Goal: Transaction & Acquisition: Purchase product/service

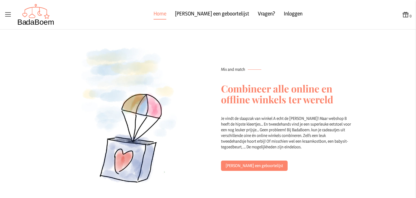
scroll to position [172, 0]
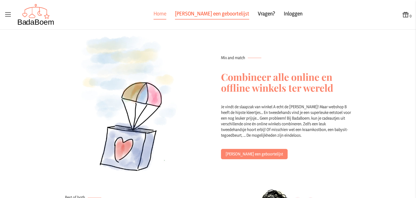
click at [207, 12] on link "[PERSON_NAME] een geboortelijst" at bounding box center [212, 15] width 74 height 10
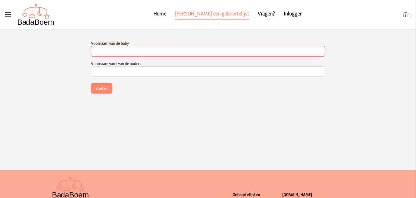
click at [149, 48] on input "Voornaam van de baby" at bounding box center [208, 51] width 234 height 10
type input "[PERSON_NAME]"
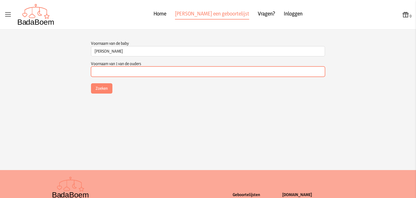
click at [144, 70] on input "Voornaam van 1 van de ouders" at bounding box center [208, 71] width 234 height 10
click at [164, 73] on input "Voornaam van 1 van de ouders" at bounding box center [208, 72] width 234 height 10
type input "Bjorn"
click at [91, 83] on button "Zoeken" at bounding box center [101, 88] width 21 height 10
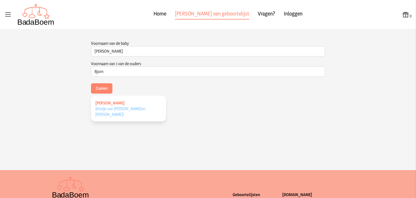
click at [108, 114] on span "(Kindje van [PERSON_NAME] en [PERSON_NAME] )" at bounding box center [120, 111] width 50 height 11
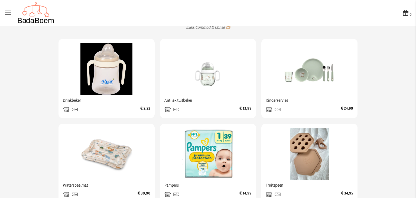
scroll to position [161, 0]
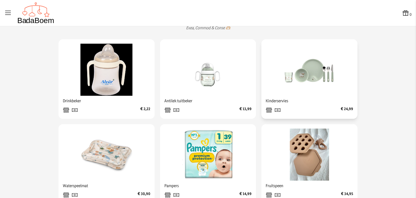
click at [284, 67] on img at bounding box center [310, 70] width 52 height 52
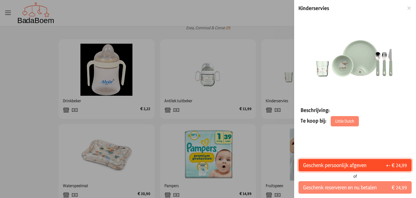
click at [325, 170] on button "Geschenk persoonlijk afgeven +- € 24,99" at bounding box center [354, 165] width 113 height 12
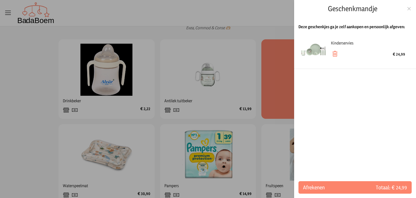
click at [280, 70] on div at bounding box center [208, 99] width 416 height 198
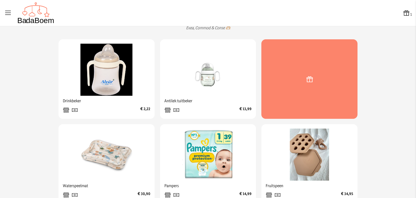
click at [309, 77] on icon at bounding box center [309, 79] width 8 height 10
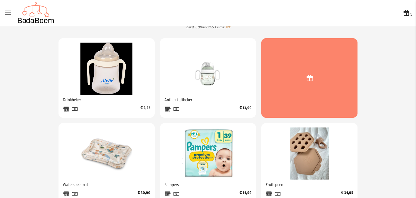
scroll to position [161, 0]
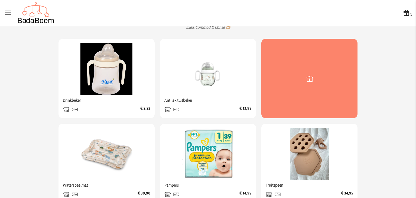
click at [281, 94] on div at bounding box center [309, 78] width 96 height 79
click at [305, 81] on icon at bounding box center [309, 79] width 8 height 10
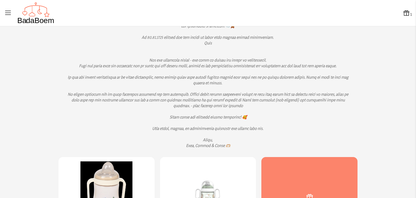
scroll to position [29, 0]
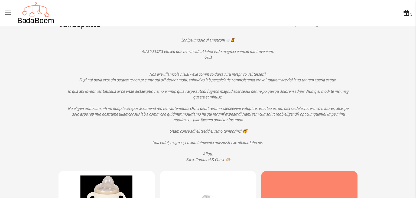
click at [403, 13] on icon at bounding box center [407, 13] width 8 height 8
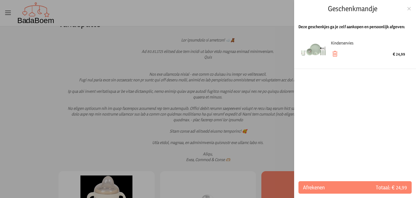
click at [354, 50] on div "Kinderservies € 24,99" at bounding box center [368, 49] width 74 height 26
click at [333, 53] on icon at bounding box center [335, 54] width 8 height 8
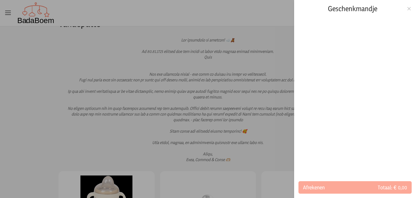
click at [408, 11] on div at bounding box center [408, 9] width 5 height 6
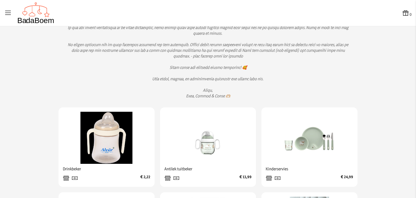
scroll to position [178, 0]
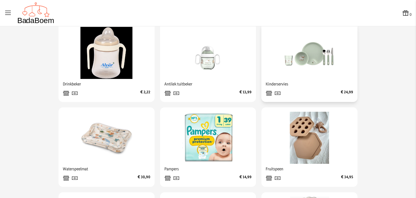
click at [298, 80] on span "Kinderservies" at bounding box center [309, 84] width 87 height 10
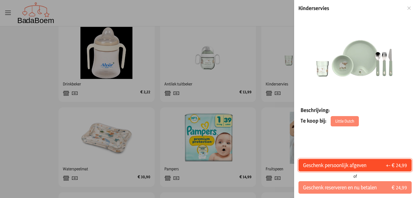
click at [334, 167] on span "Geschenk persoonlijk afgeven" at bounding box center [334, 165] width 63 height 8
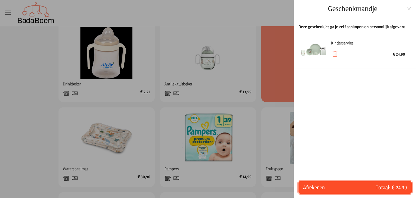
click at [326, 189] on span "Afrekenen" at bounding box center [329, 187] width 52 height 8
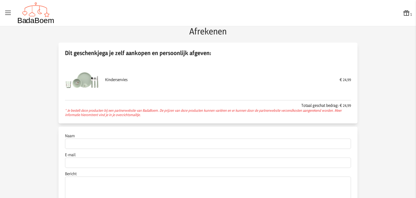
click at [79, 87] on img at bounding box center [82, 79] width 35 height 35
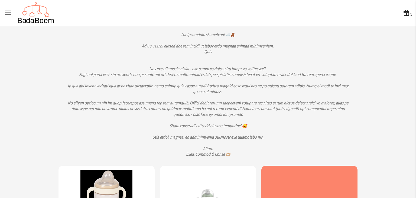
scroll to position [34, 0]
click at [406, 14] on button "1" at bounding box center [407, 13] width 9 height 8
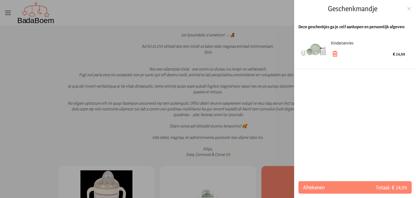
click at [335, 55] on icon at bounding box center [335, 54] width 8 height 8
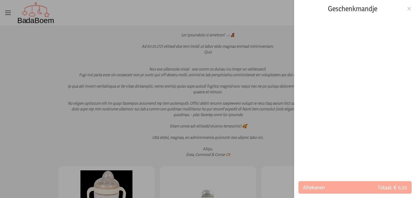
click at [267, 125] on div at bounding box center [208, 99] width 416 height 198
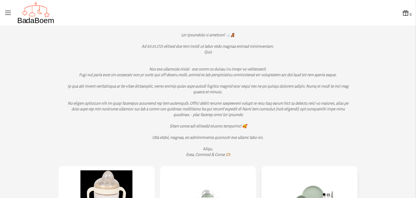
click at [297, 175] on img at bounding box center [310, 196] width 52 height 52
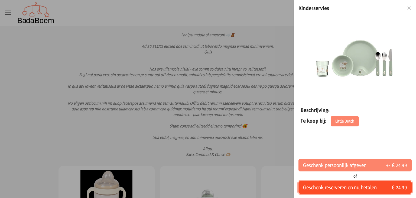
click at [311, 184] on span "Geschenk reserveren en nu betalen" at bounding box center [340, 187] width 74 height 8
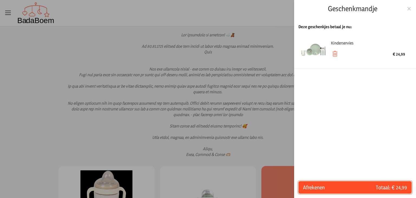
click at [343, 184] on span "Afrekenen" at bounding box center [329, 187] width 52 height 8
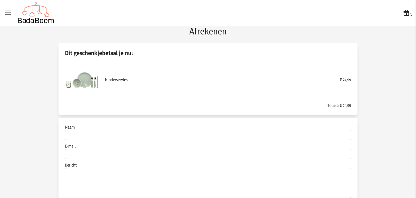
click at [403, 14] on icon at bounding box center [407, 13] width 8 height 8
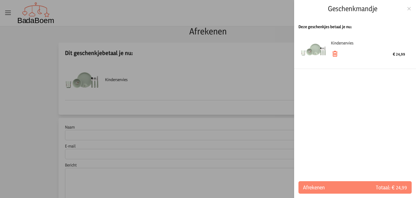
click at [336, 56] on icon at bounding box center [335, 54] width 8 height 8
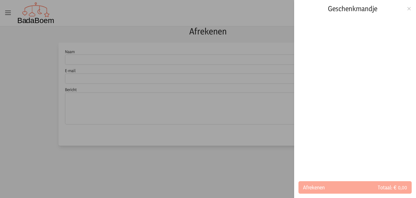
click at [413, 9] on div "Geschenkmandje" at bounding box center [355, 8] width 122 height 17
click at [411, 8] on icon at bounding box center [408, 9] width 5 height 4
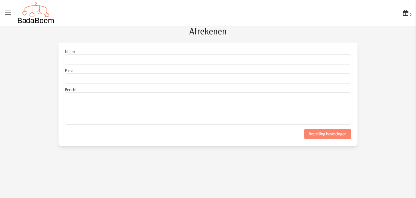
click at [411, 8] on div "0" at bounding box center [207, 13] width 407 height 22
click at [6, 11] on icon at bounding box center [8, 13] width 8 height 8
click at [1, 1] on input "checkbox" at bounding box center [0, 0] width 1 height 1
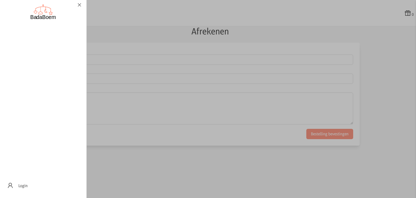
click at [79, 6] on icon at bounding box center [79, 5] width 5 height 4
click at [1, 1] on input "checkbox" at bounding box center [0, 0] width 1 height 1
checkbox input "false"
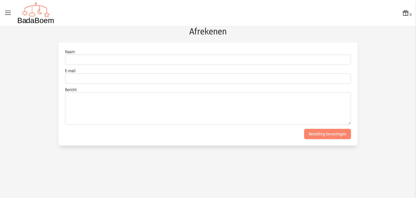
click at [42, 22] on img at bounding box center [35, 13] width 37 height 22
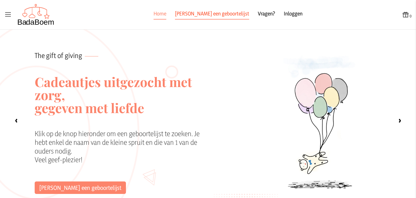
click at [200, 13] on link "[PERSON_NAME] een geboortelijst" at bounding box center [212, 15] width 74 height 10
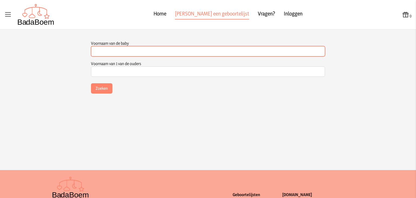
click at [98, 53] on input "Voornaam van de baby" at bounding box center [208, 51] width 234 height 10
type input "[PERSON_NAME]"
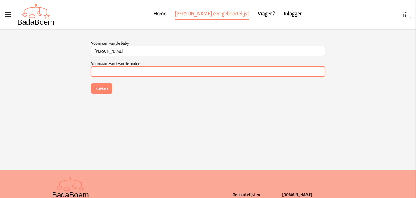
click at [121, 73] on input "Voornaam van 1 van de ouders" at bounding box center [208, 71] width 234 height 10
type input "Bjorn"
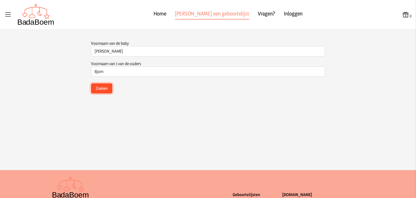
click at [107, 87] on button "Zoeken" at bounding box center [101, 88] width 21 height 10
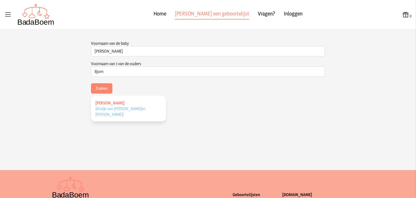
click at [106, 111] on link "[PERSON_NAME] (Kindje van [PERSON_NAME] en [PERSON_NAME] )" at bounding box center [128, 109] width 75 height 26
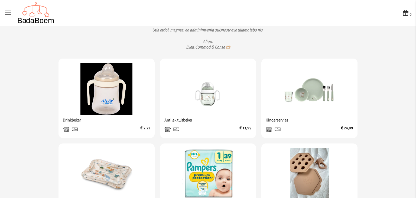
scroll to position [144, 0]
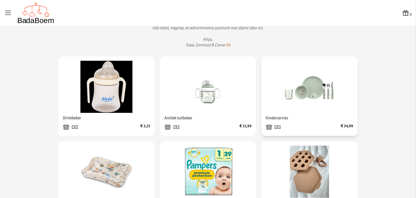
click at [299, 80] on img at bounding box center [310, 87] width 52 height 52
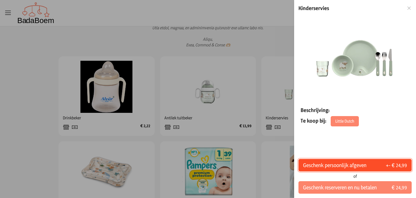
click at [318, 166] on span "Geschenk persoonlijk afgeven" at bounding box center [334, 165] width 63 height 8
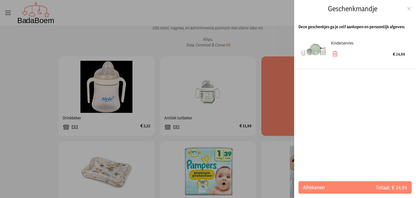
click at [203, 106] on div at bounding box center [208, 99] width 416 height 198
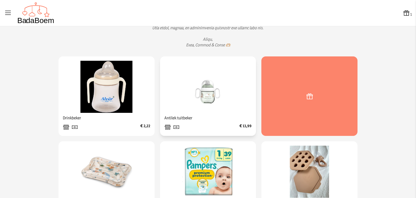
click at [203, 106] on img at bounding box center [208, 87] width 52 height 52
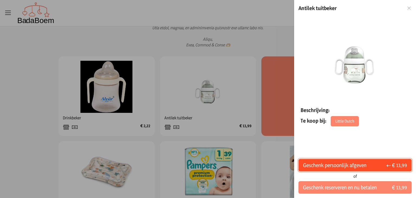
click at [330, 165] on span "Geschenk persoonlijk afgeven" at bounding box center [334, 165] width 63 height 8
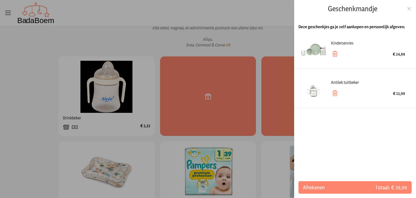
click at [18, 117] on div at bounding box center [208, 99] width 416 height 198
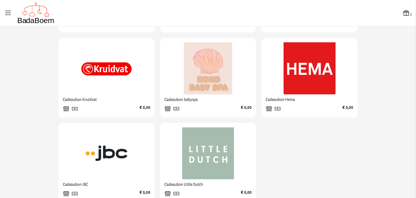
scroll to position [438, 0]
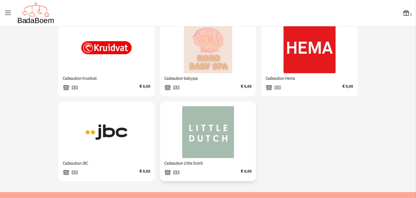
click at [189, 124] on img at bounding box center [208, 132] width 52 height 52
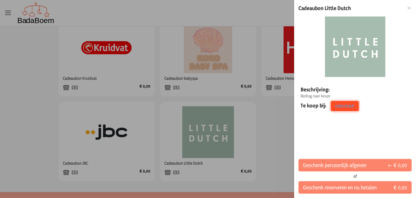
click at [342, 108] on link "Little Dutch" at bounding box center [345, 106] width 28 height 10
click at [409, 10] on icon at bounding box center [408, 8] width 5 height 4
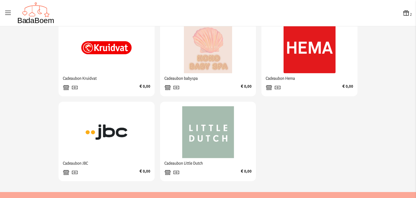
click at [402, 15] on icon at bounding box center [406, 13] width 8 height 8
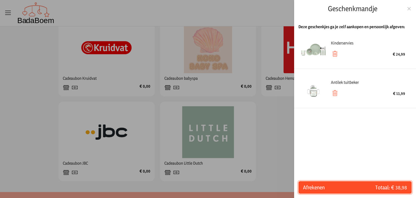
click at [334, 182] on button "Afrekenen Totaal: € 38,98" at bounding box center [354, 187] width 113 height 12
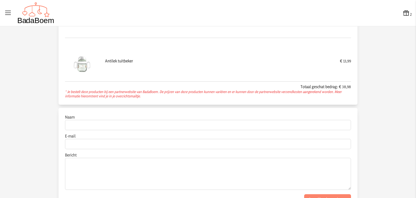
scroll to position [63, 0]
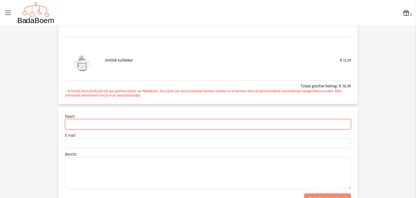
click at [282, 123] on input "Naam" at bounding box center [208, 124] width 286 height 10
type input "[PERSON_NAME]"
type input "[PERSON_NAME][EMAIL_ADDRESS][DOMAIN_NAME]"
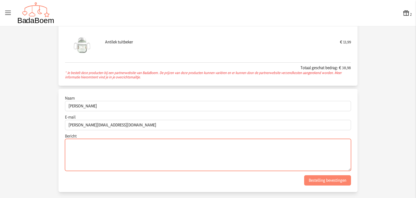
click at [115, 166] on textarea "Bericht" at bounding box center [208, 155] width 286 height 32
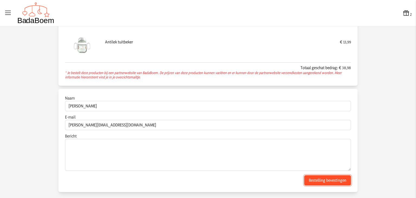
click at [310, 176] on button "Bestelling bevestingen" at bounding box center [327, 180] width 47 height 10
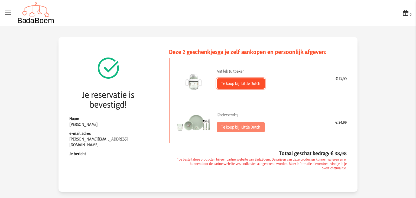
click at [238, 82] on button "Te koop bij: Little Dutch" at bounding box center [241, 83] width 48 height 10
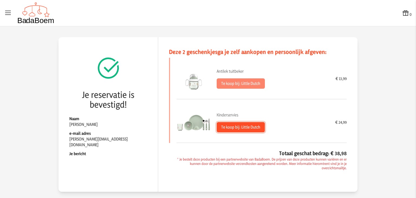
click at [232, 127] on button "Te koop bij: Little Dutch" at bounding box center [241, 127] width 48 height 10
